Goal: Book appointment/travel/reservation

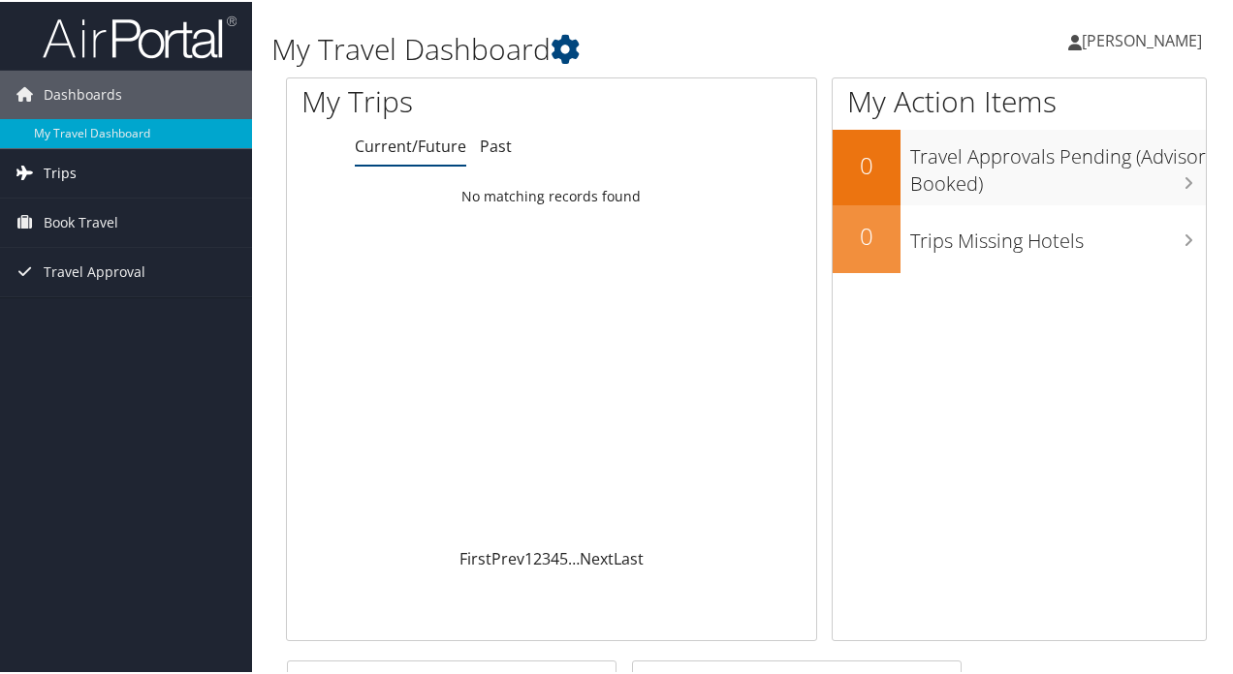
click at [87, 161] on link "Trips" at bounding box center [126, 171] width 252 height 48
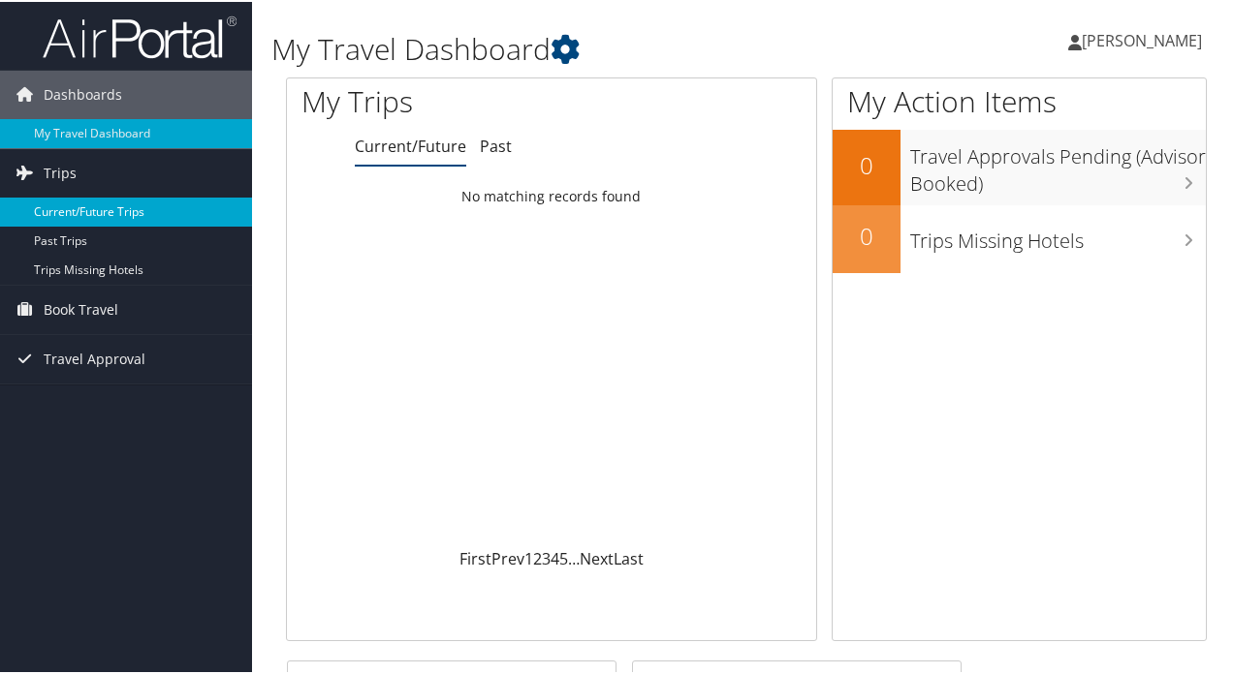
click at [107, 209] on link "Current/Future Trips" at bounding box center [126, 210] width 252 height 29
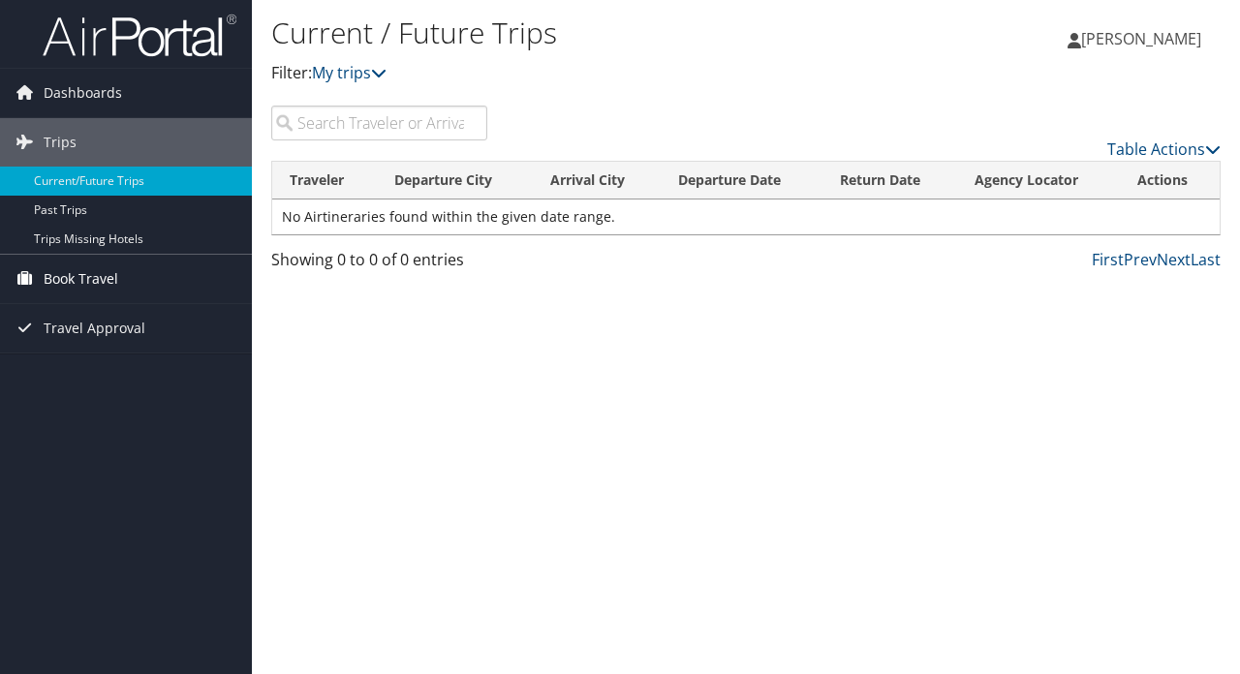
click at [126, 279] on link "Book Travel" at bounding box center [126, 279] width 252 height 48
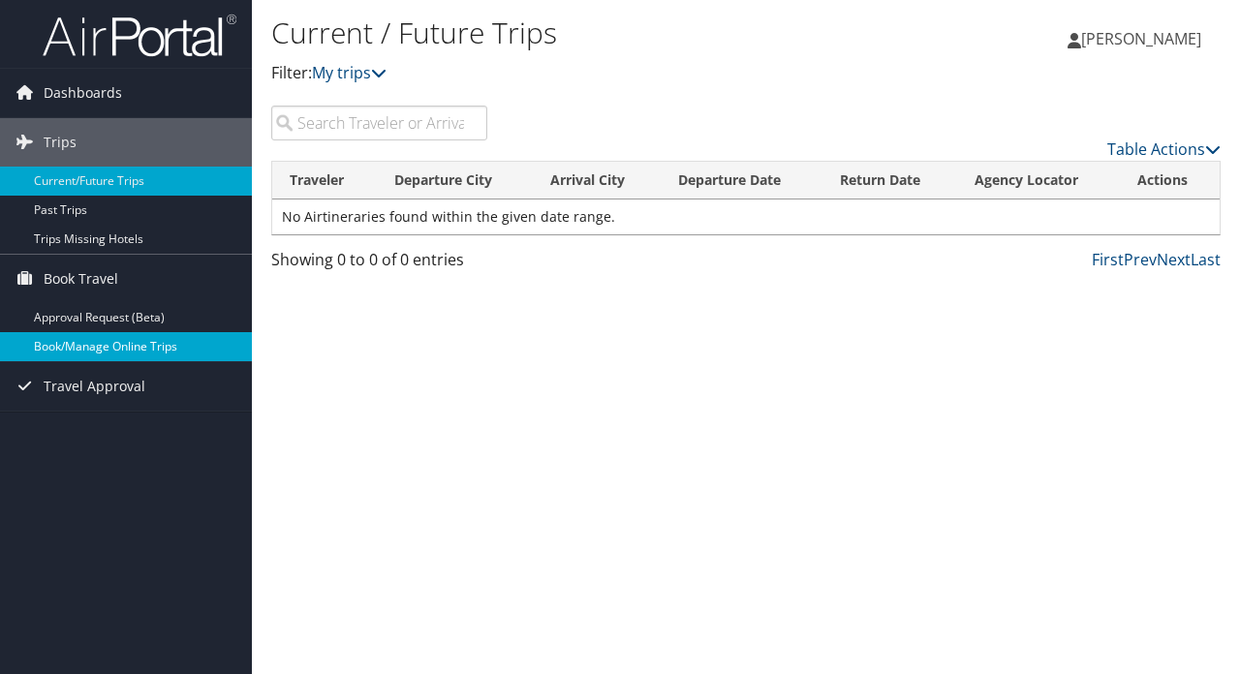
click at [146, 341] on link "Book/Manage Online Trips" at bounding box center [126, 346] width 252 height 29
